Goal: Information Seeking & Learning: Learn about a topic

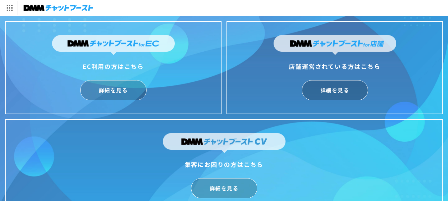
drag, startPoint x: 383, startPoint y: 9, endPoint x: 397, endPoint y: 7, distance: 14.2
click at [397, 7] on div "DMM.com トップへ DMM TV 電子書籍 オンラインゲーム 宅配レンタル オンラインクレーンゲーム 光回線・モバイル 旅行・ホテル予約 FX/CFD" at bounding box center [224, 8] width 448 height 16
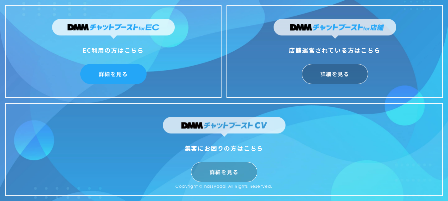
click at [123, 72] on link "詳細を見る" at bounding box center [113, 74] width 66 height 20
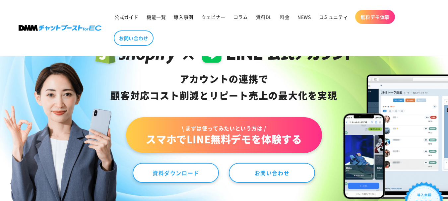
click at [411, 29] on header "公式ガイド 機能一覧 導入事例 ウェビナー コラム 資料DL 料金 NEWS コミュニティ 無料デモ体験" at bounding box center [224, 28] width 444 height 56
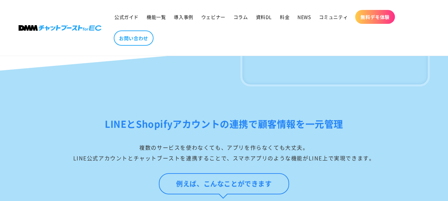
scroll to position [518, 0]
